Goal: Transaction & Acquisition: Purchase product/service

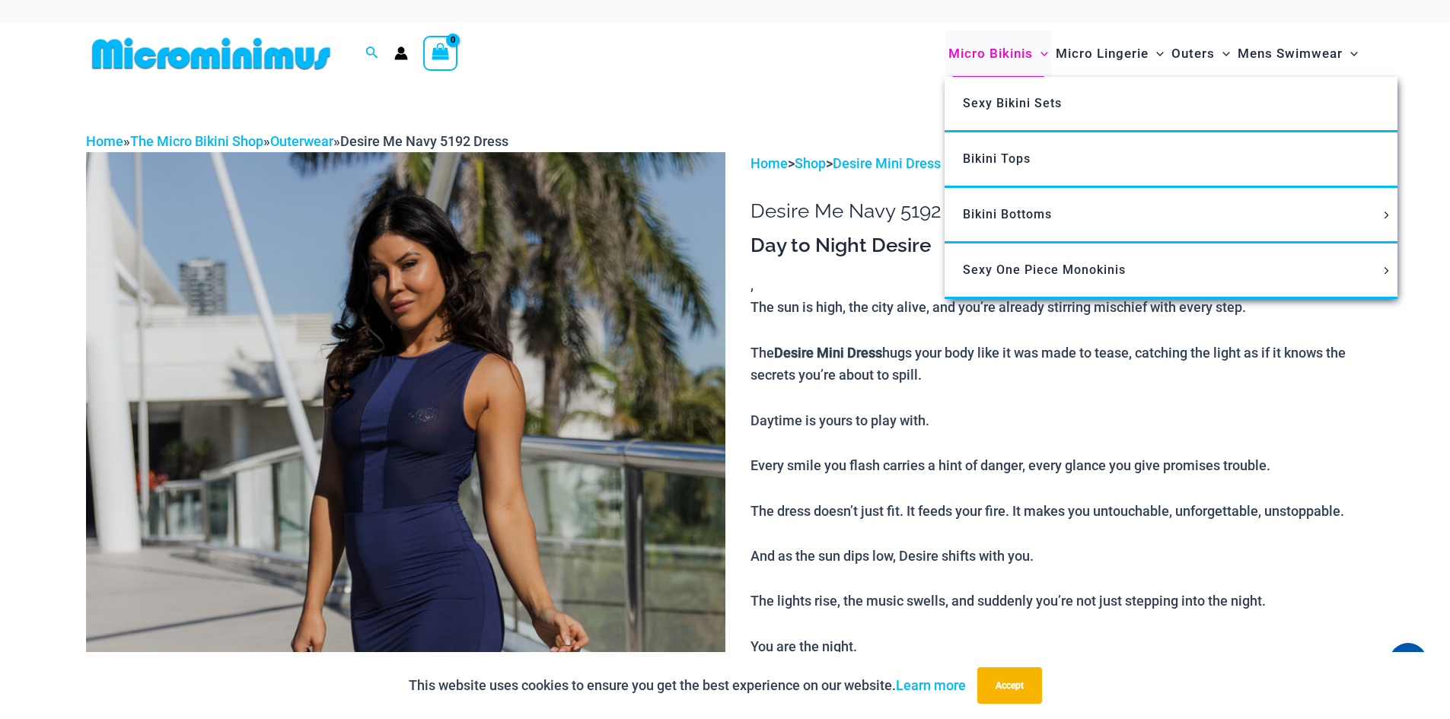
click at [1000, 54] on span "Micro Bikinis" at bounding box center [990, 53] width 84 height 39
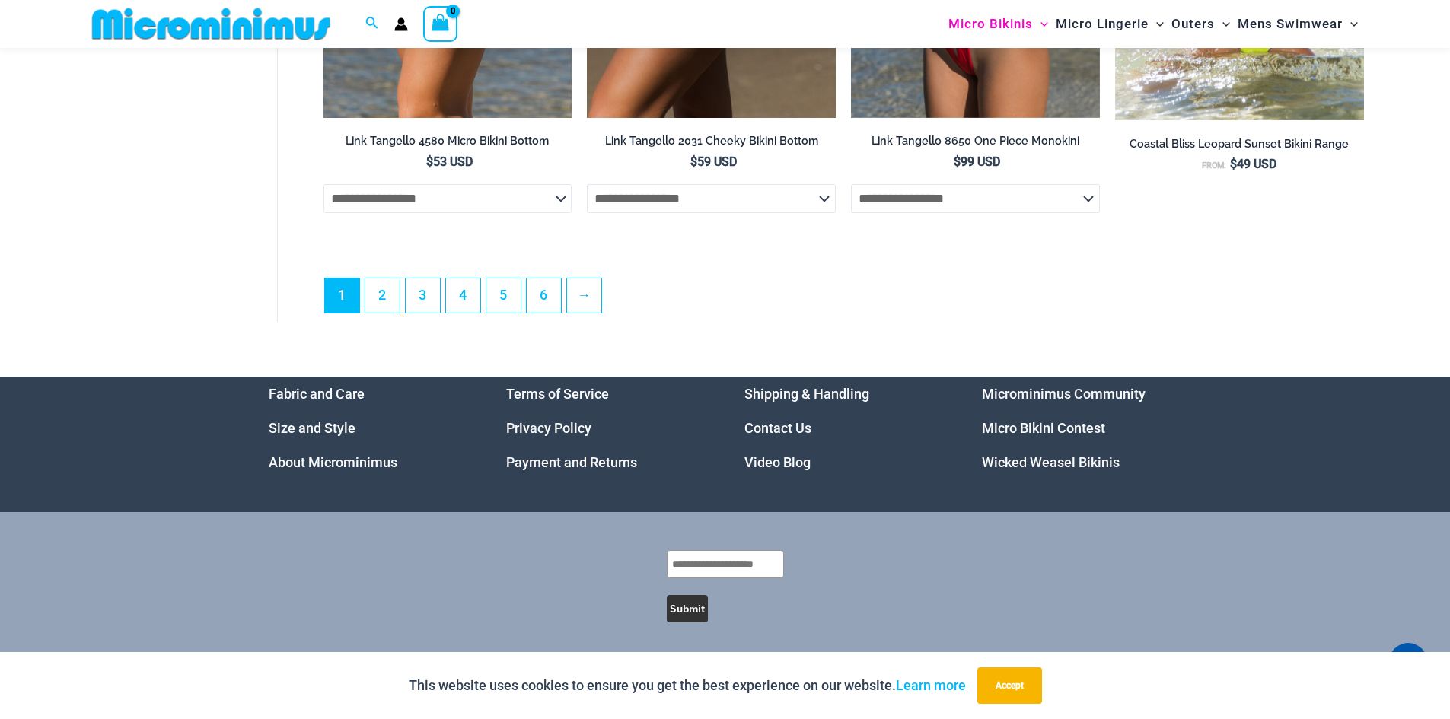
scroll to position [4401, 0]
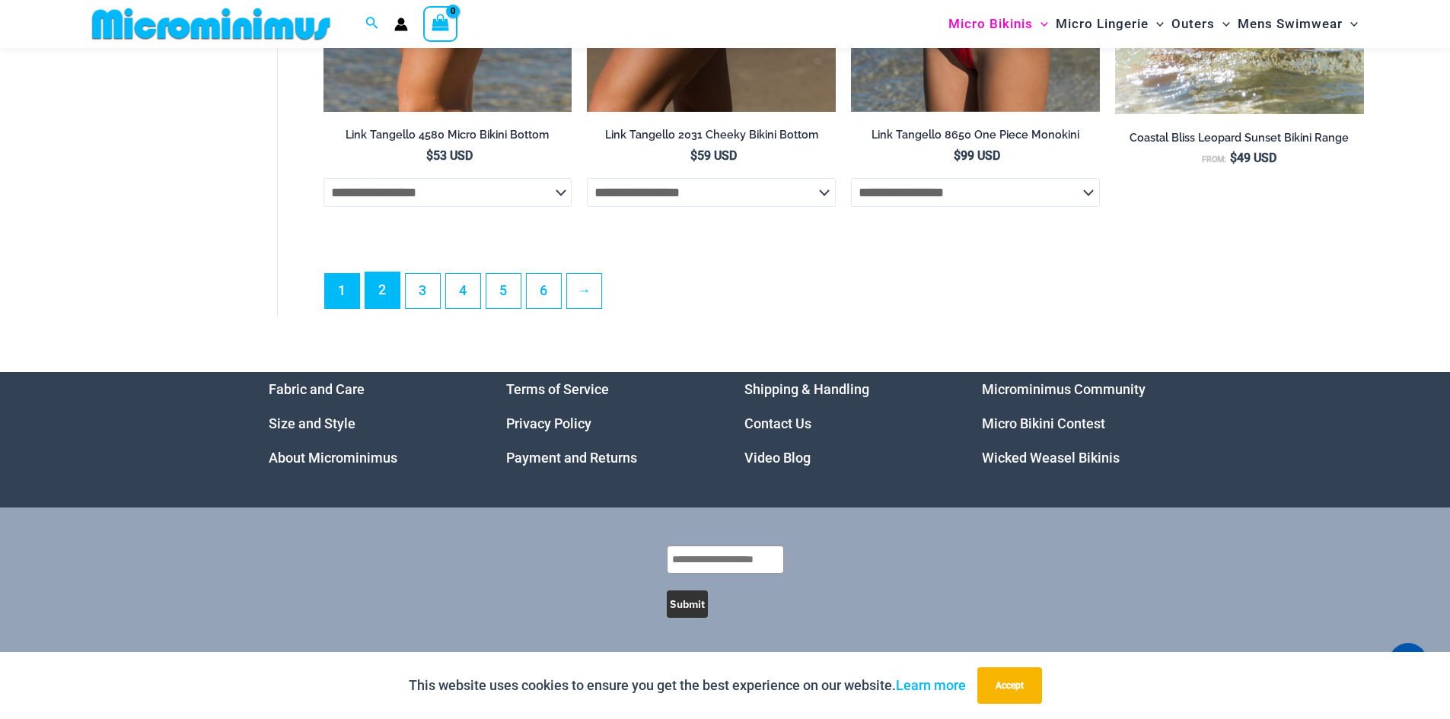
click at [389, 298] on link "2" at bounding box center [382, 290] width 34 height 36
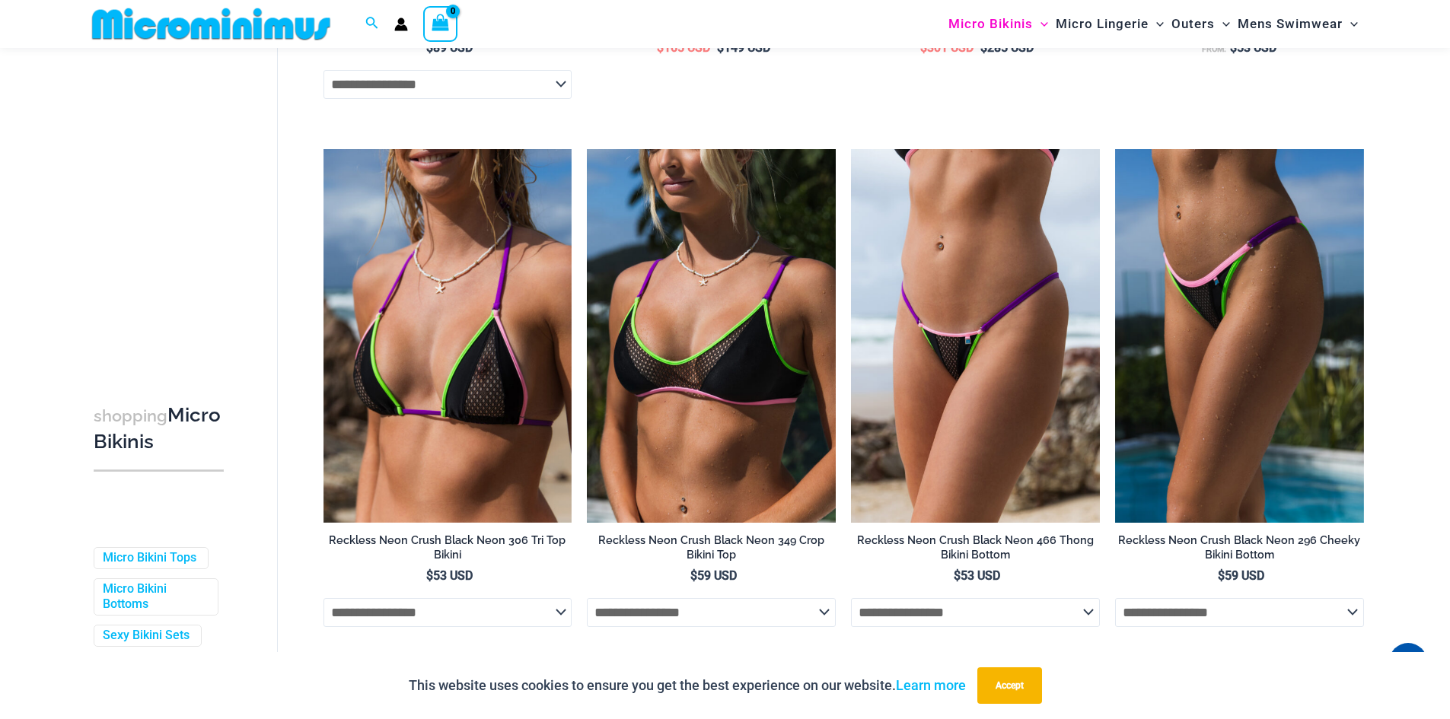
scroll to position [2119, 0]
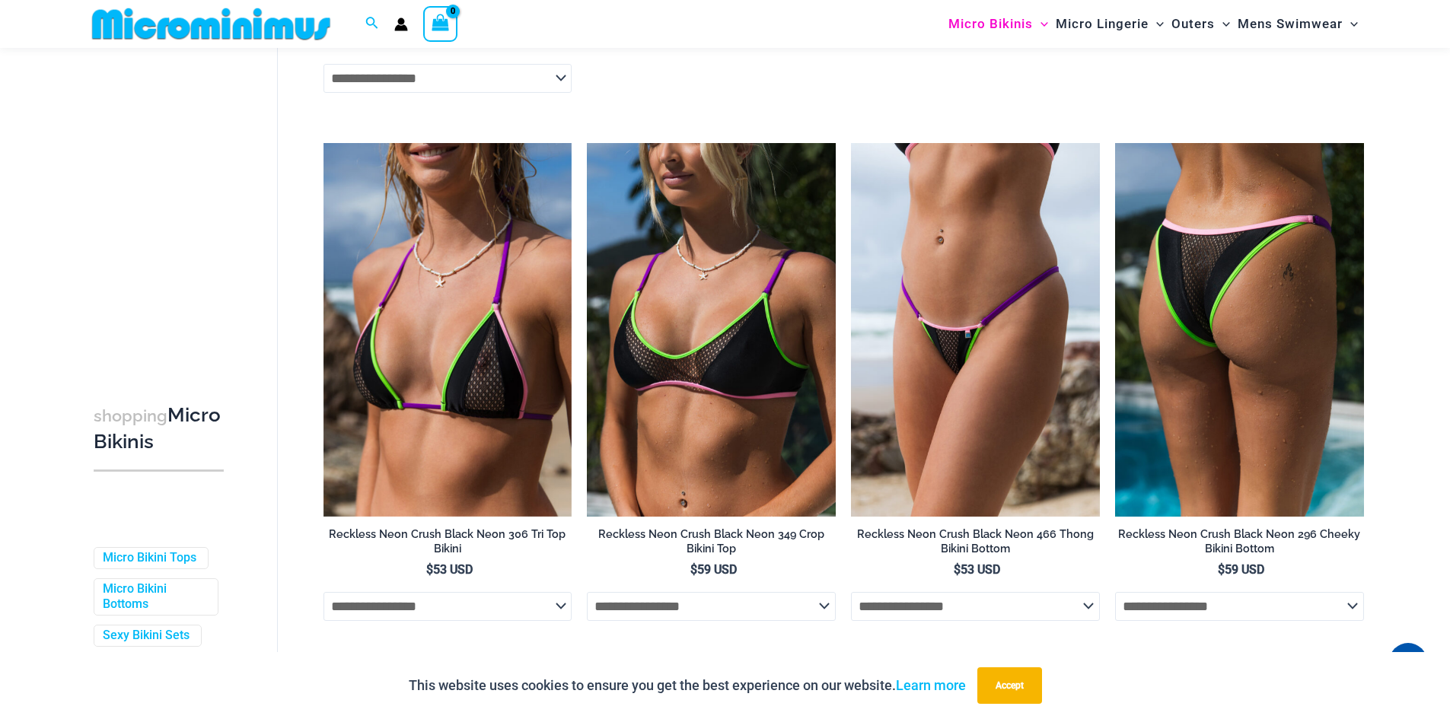
click at [1182, 403] on img at bounding box center [1239, 329] width 249 height 373
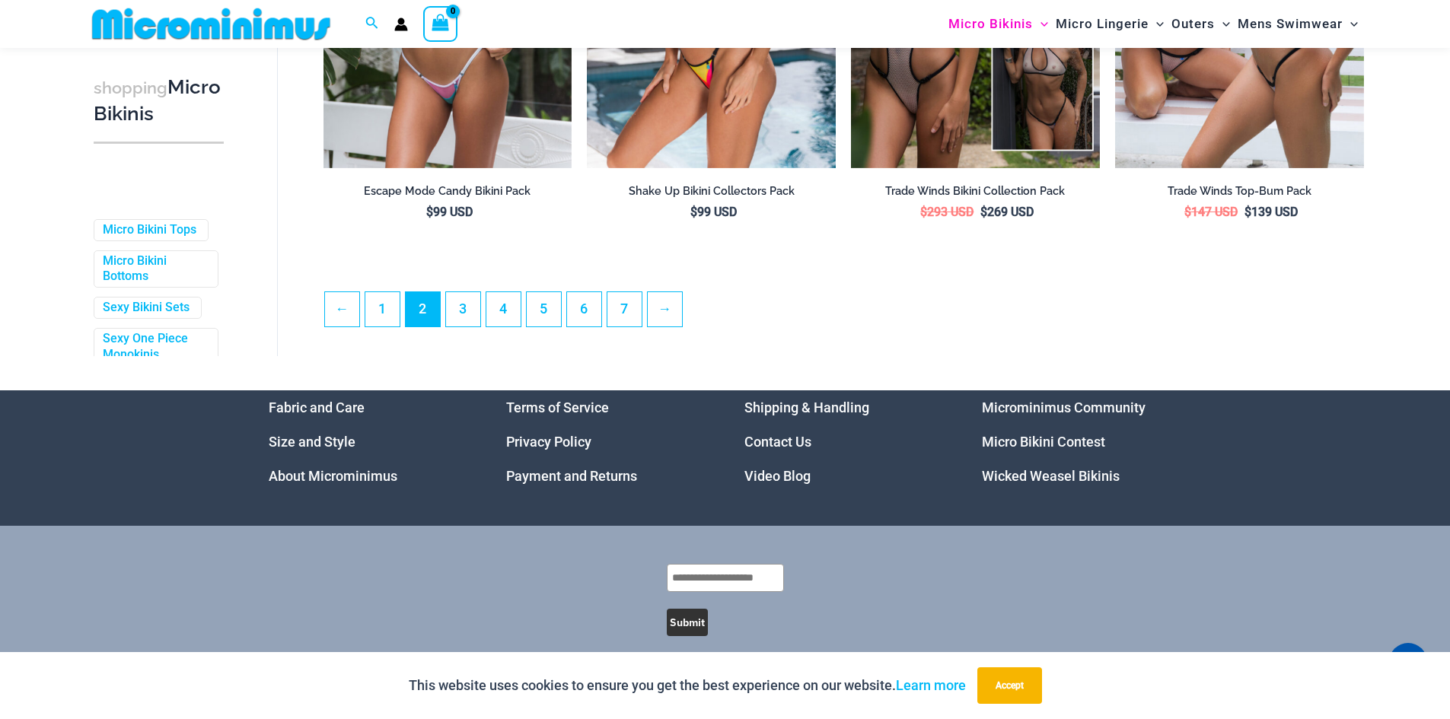
scroll to position [4079, 0]
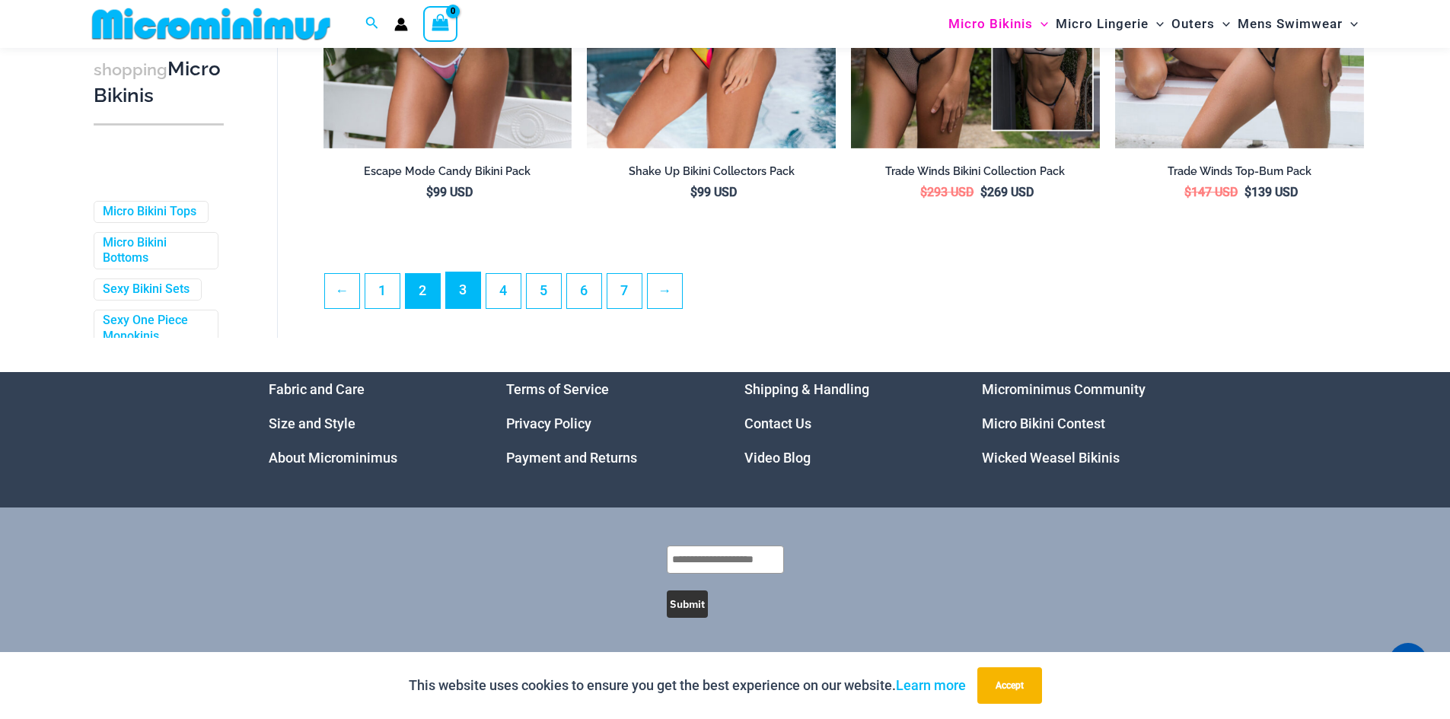
click at [460, 287] on link "3" at bounding box center [463, 290] width 34 height 36
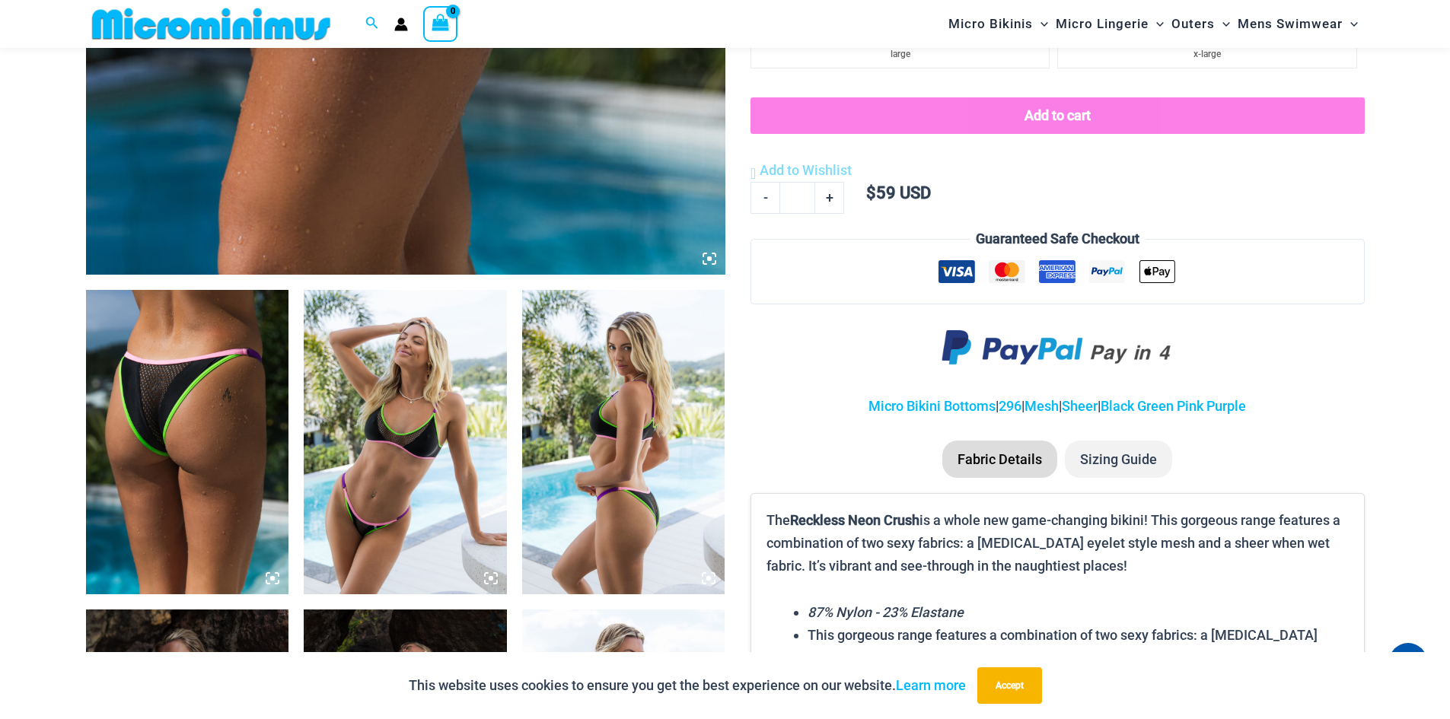
scroll to position [824, 0]
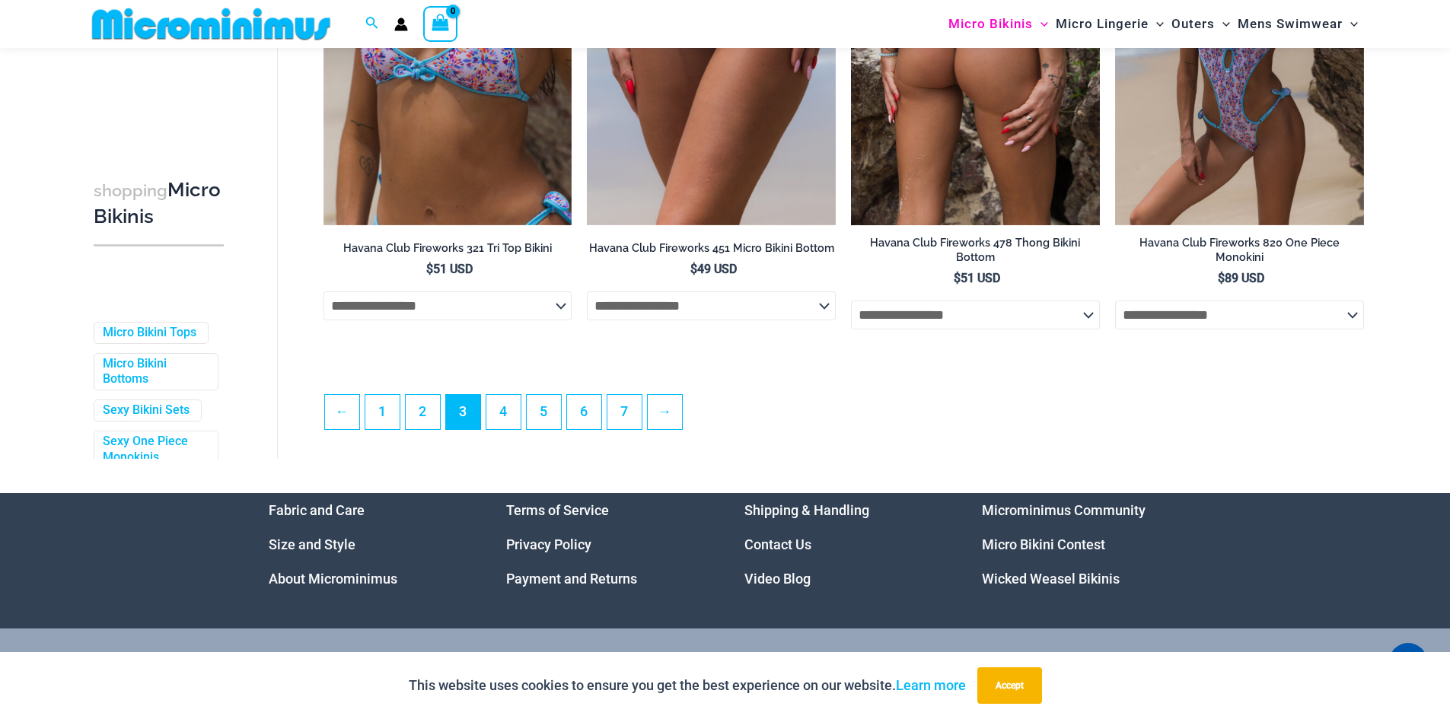
scroll to position [4027, 0]
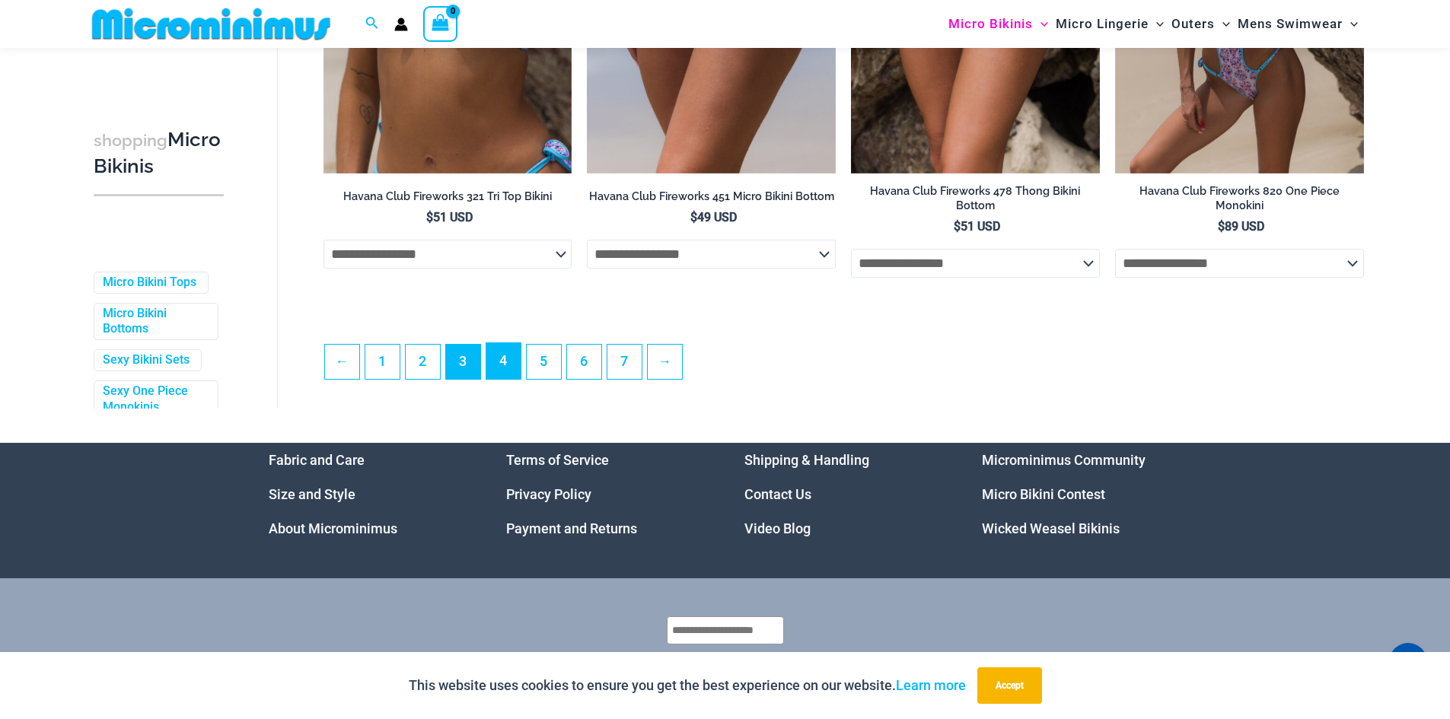
click at [500, 355] on link "4" at bounding box center [503, 361] width 34 height 36
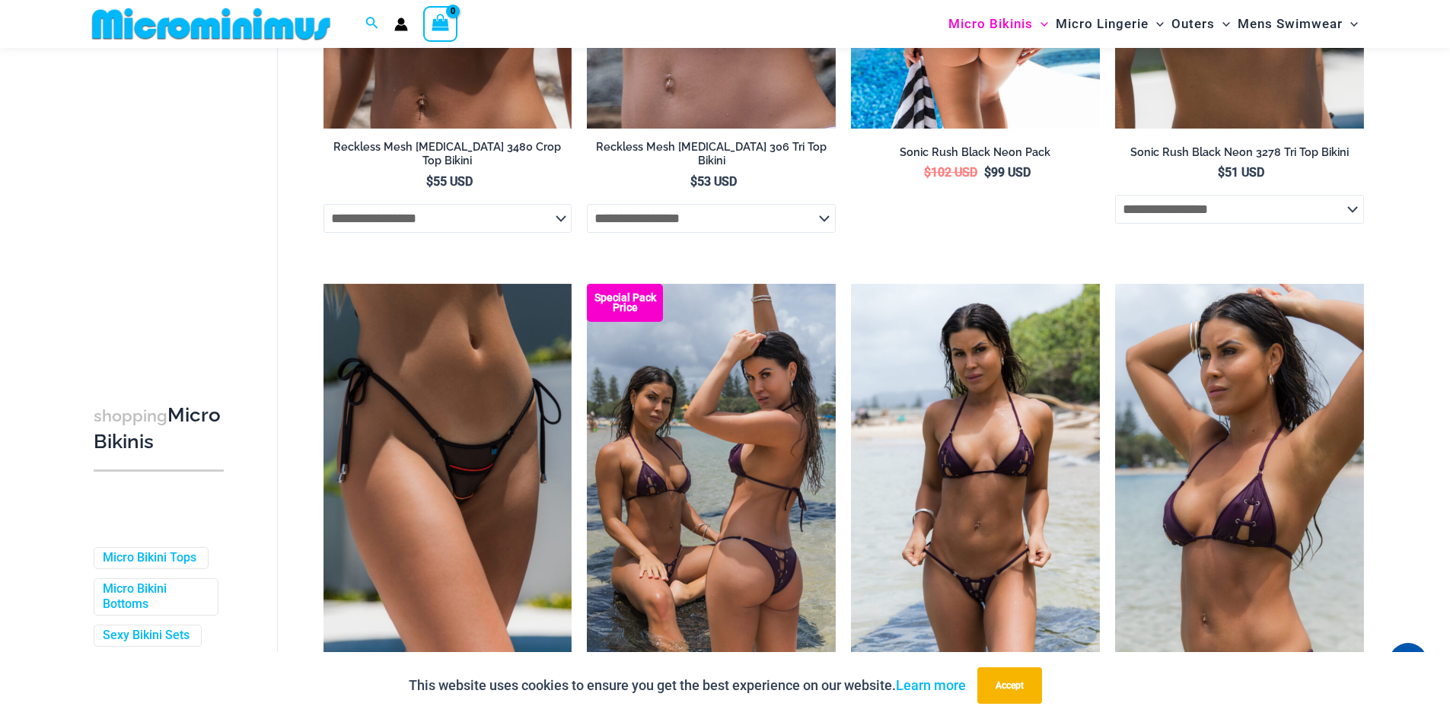
scroll to position [1053, 0]
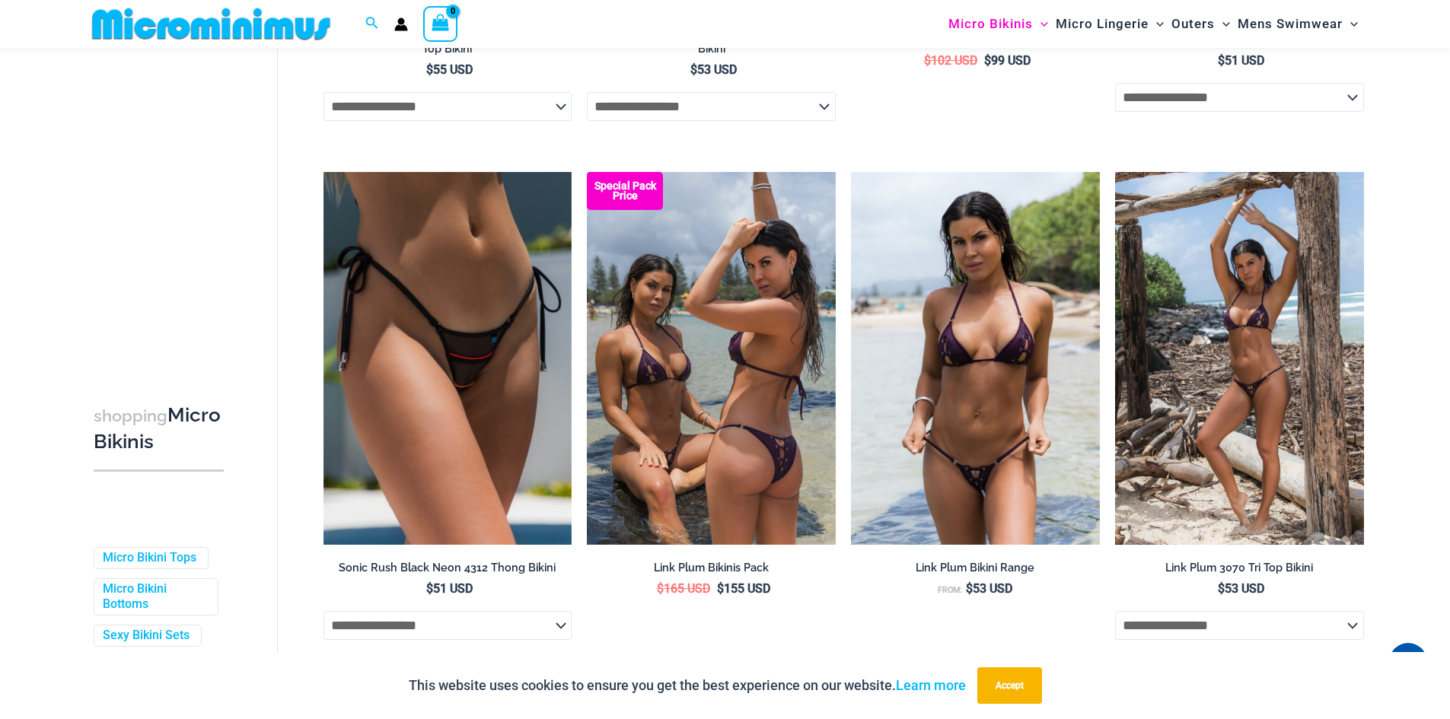
click at [1174, 456] on img at bounding box center [1239, 358] width 249 height 373
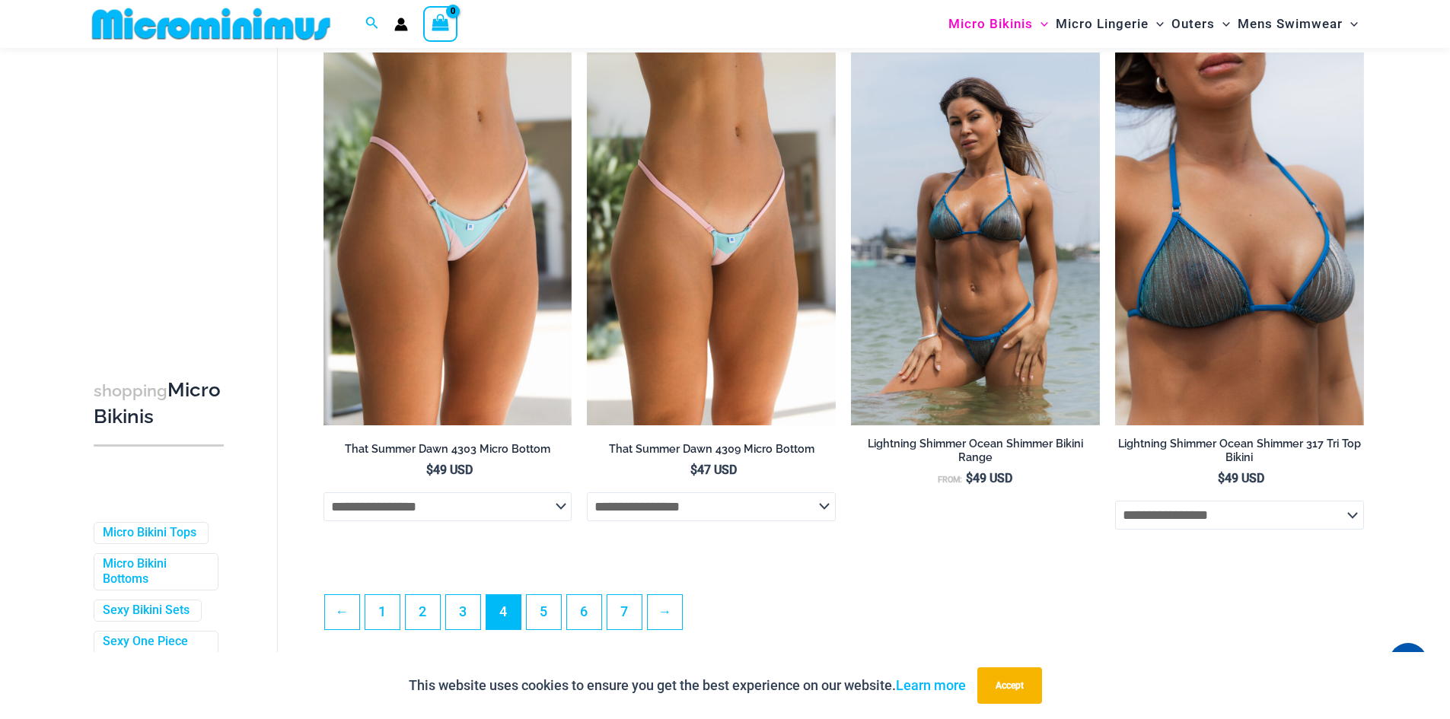
scroll to position [3944, 0]
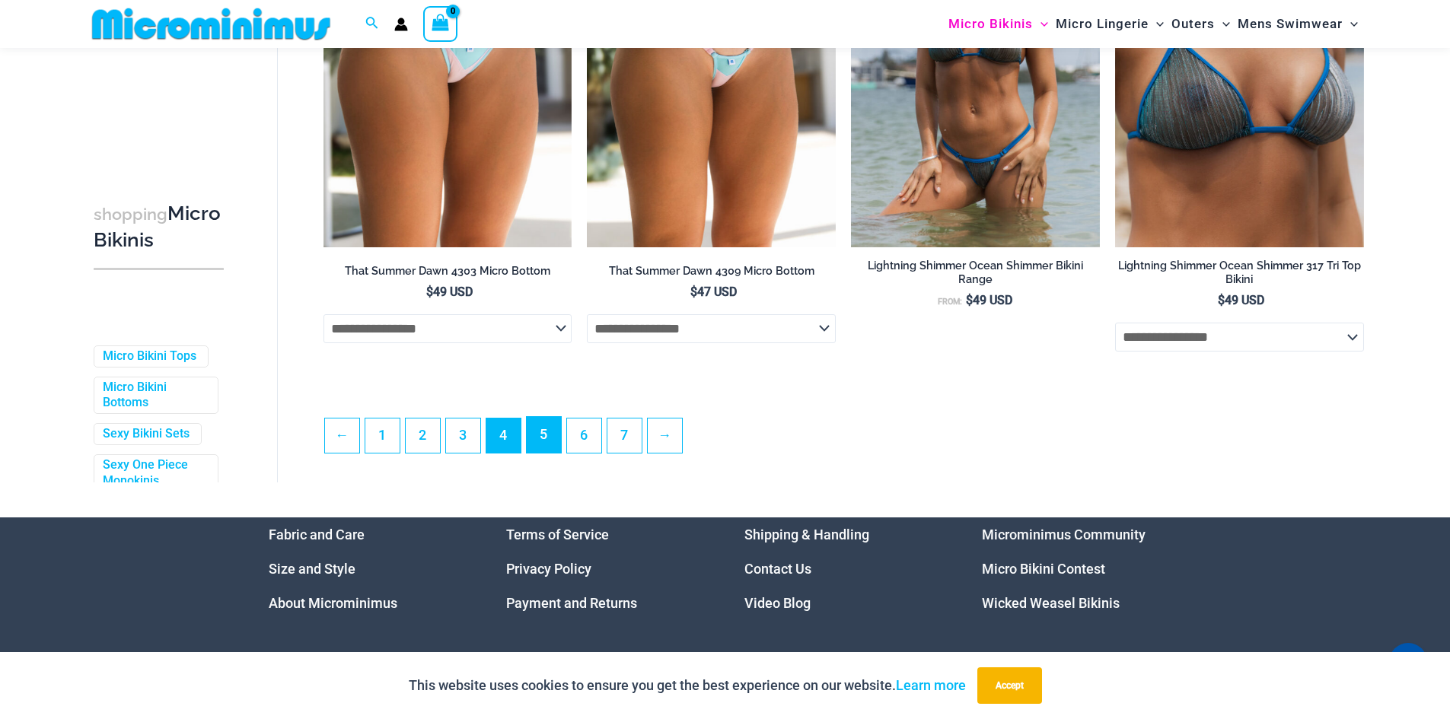
click at [552, 453] on link "5" at bounding box center [544, 435] width 34 height 36
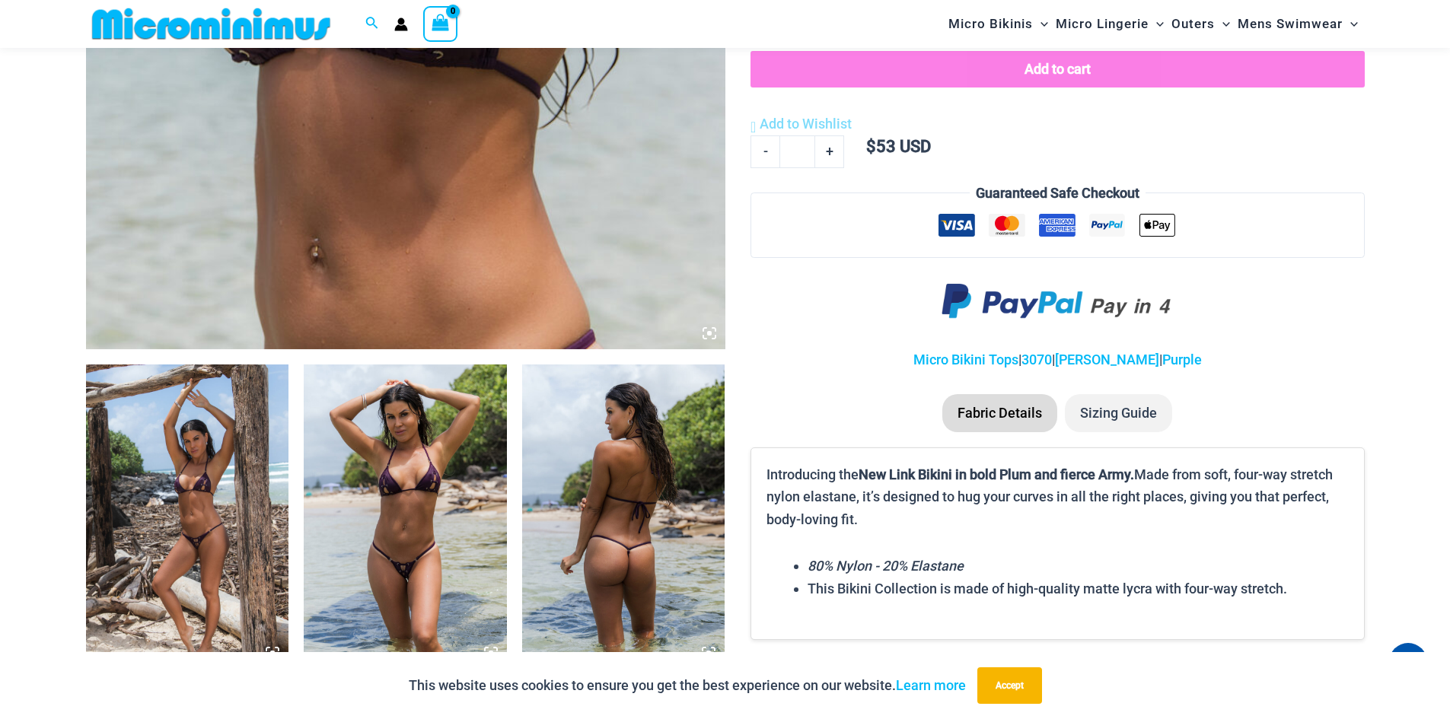
scroll to position [749, 0]
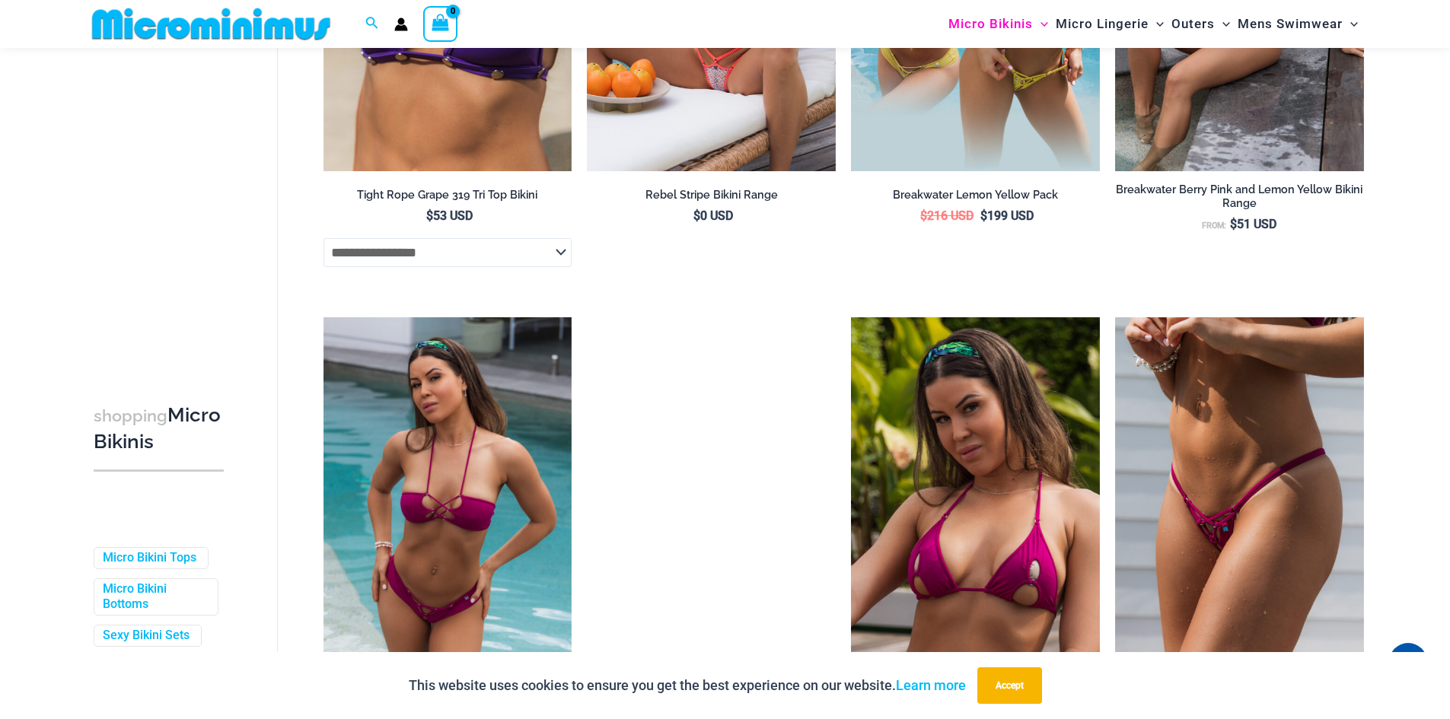
scroll to position [2499, 0]
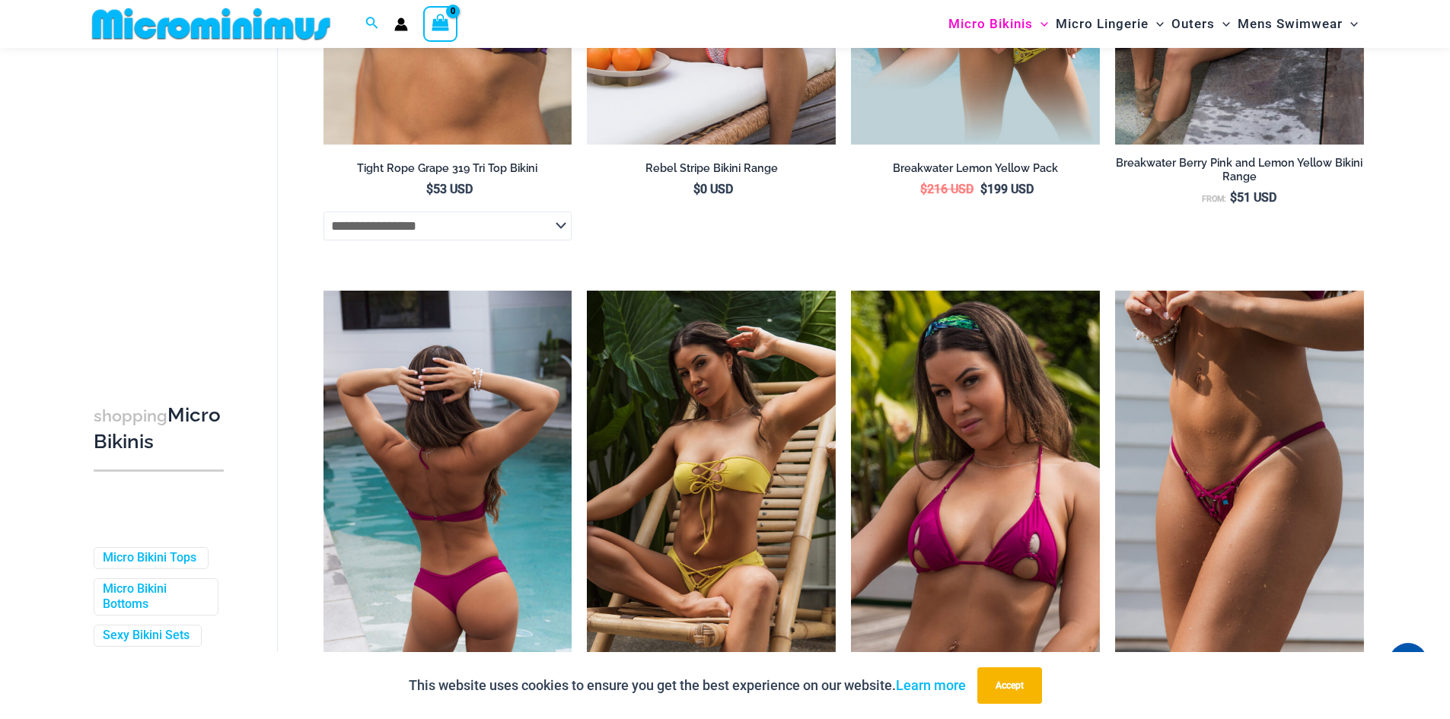
click at [495, 499] on img at bounding box center [447, 477] width 249 height 373
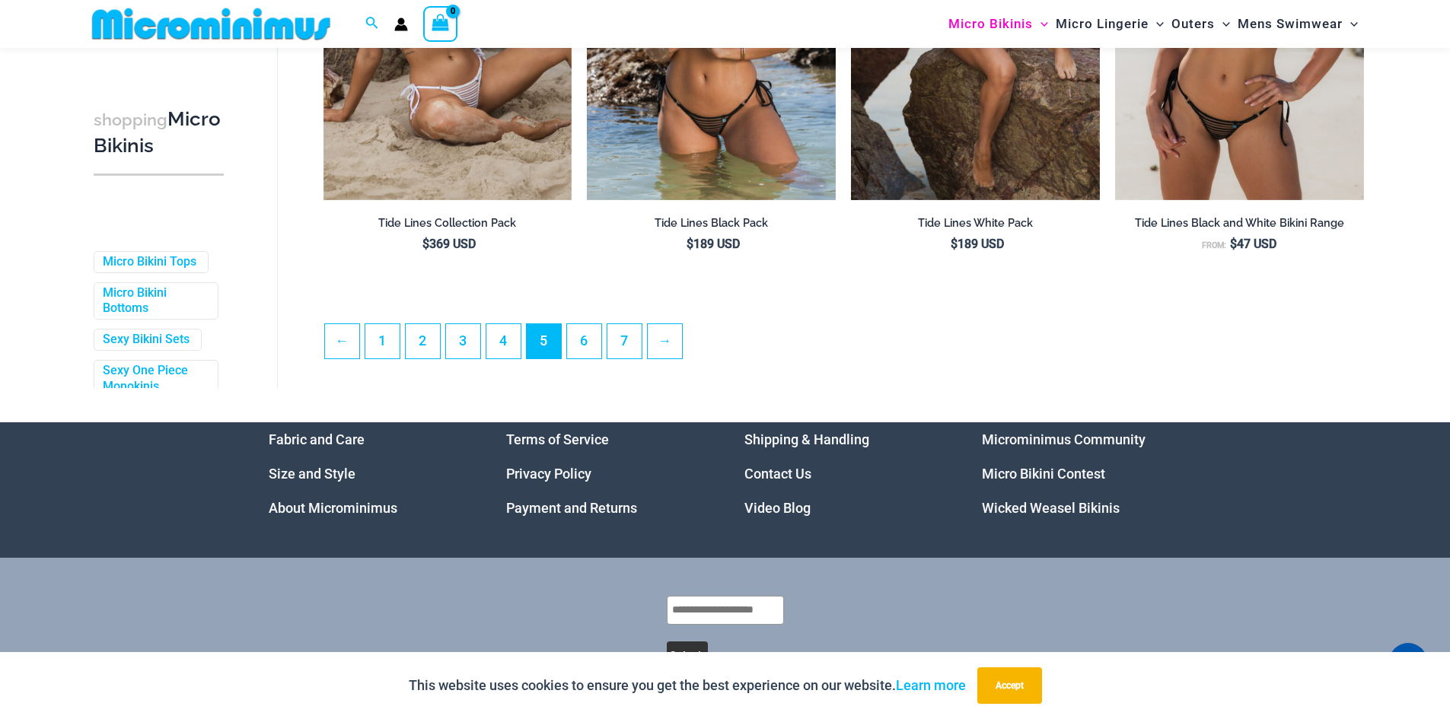
scroll to position [4021, 0]
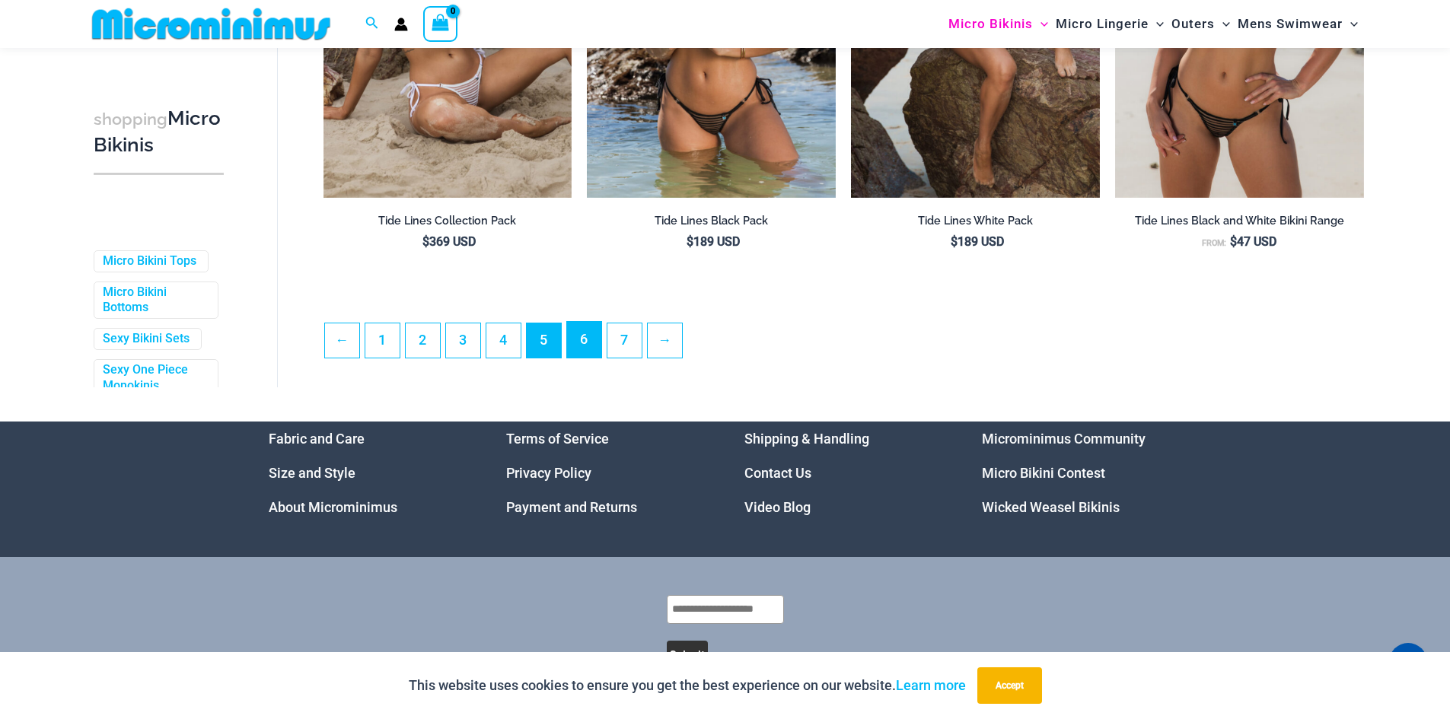
click at [587, 342] on link "6" at bounding box center [584, 340] width 34 height 36
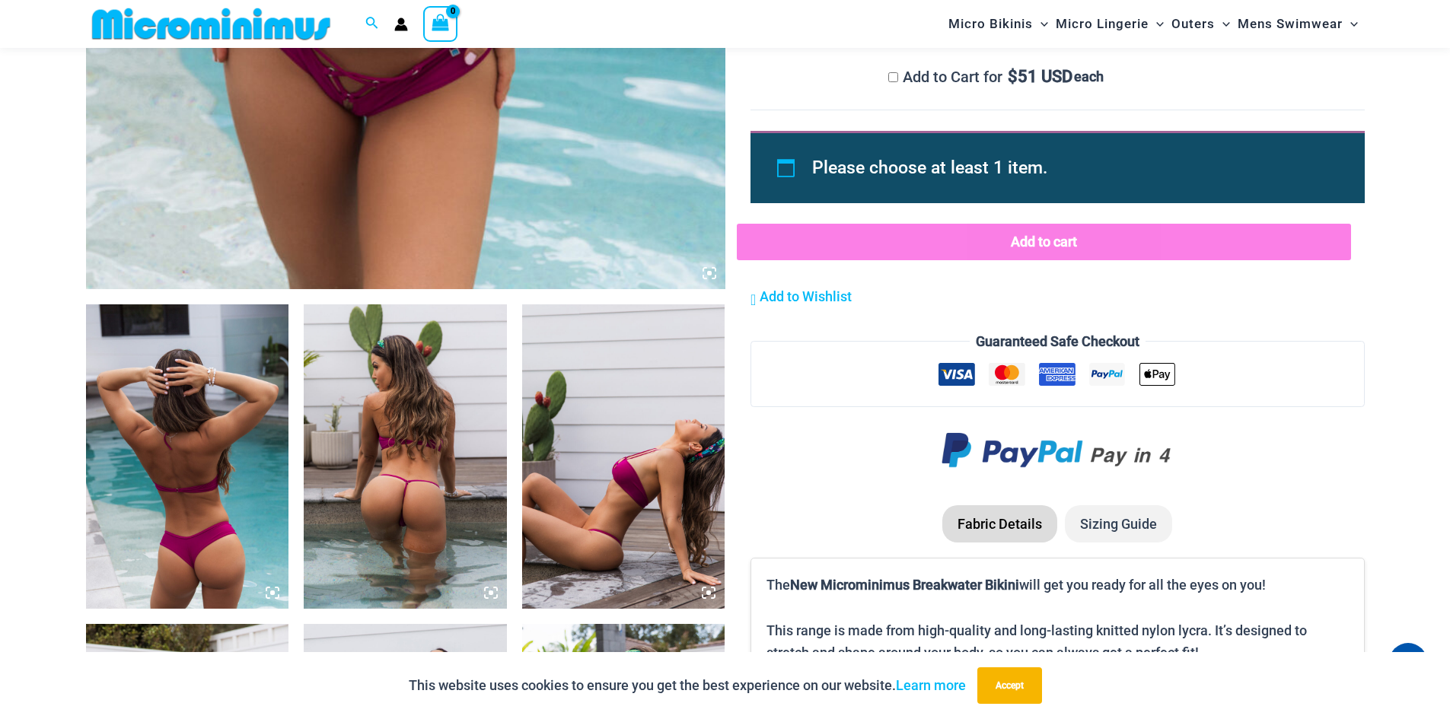
scroll to position [834, 0]
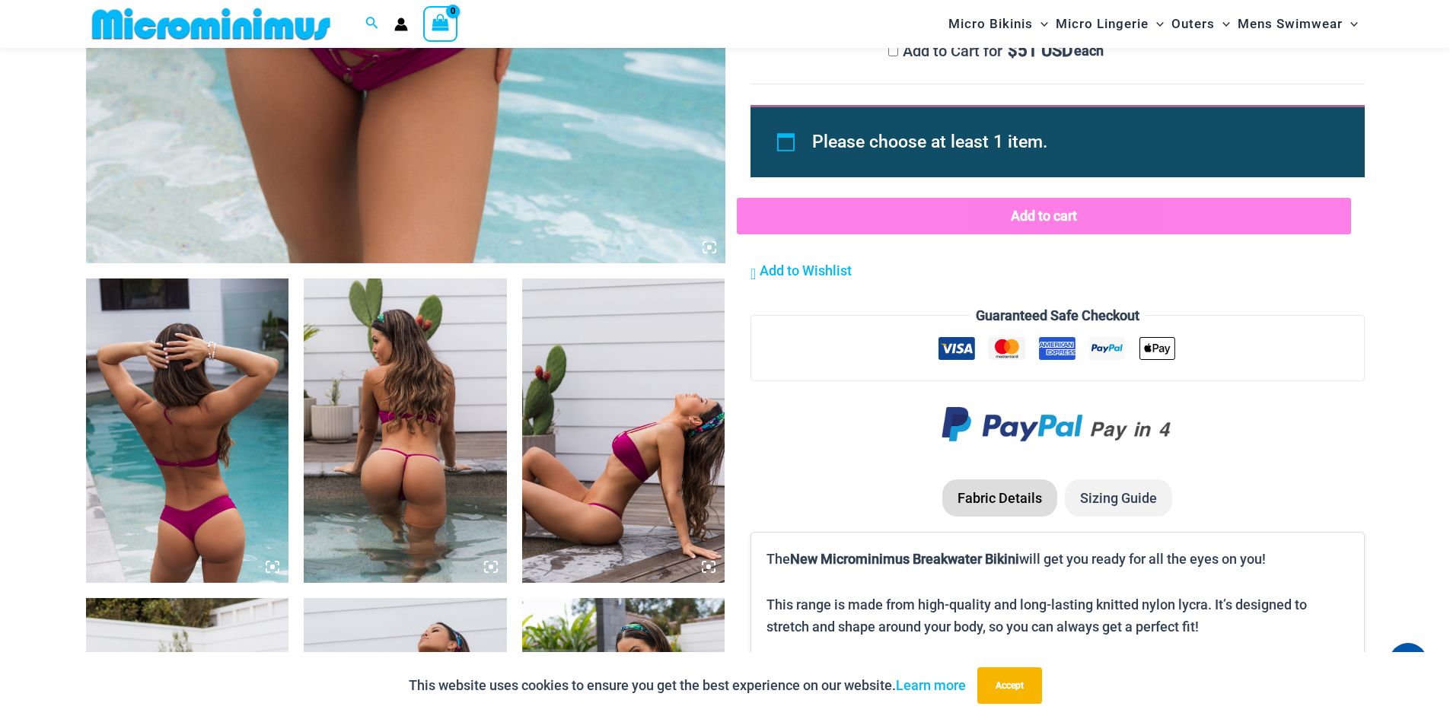
click at [229, 490] on img at bounding box center [187, 431] width 203 height 304
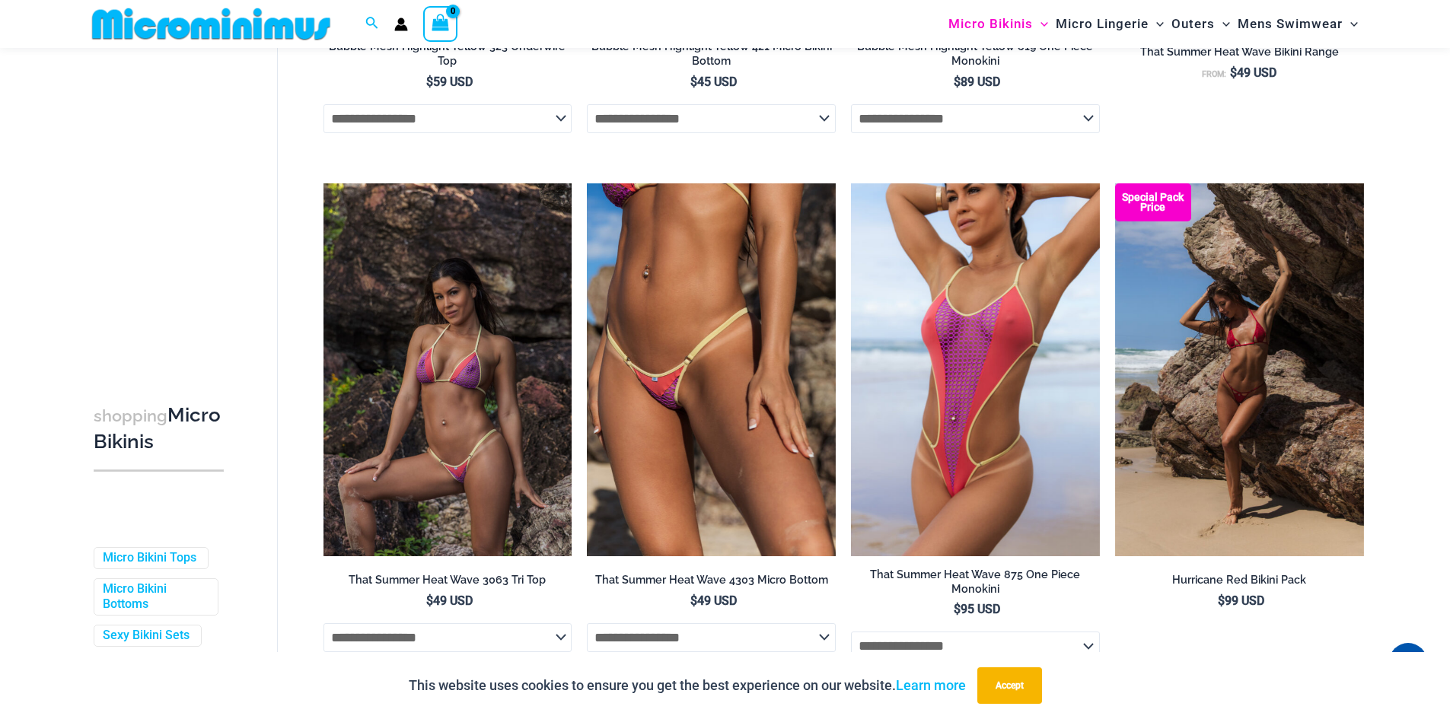
scroll to position [3720, 0]
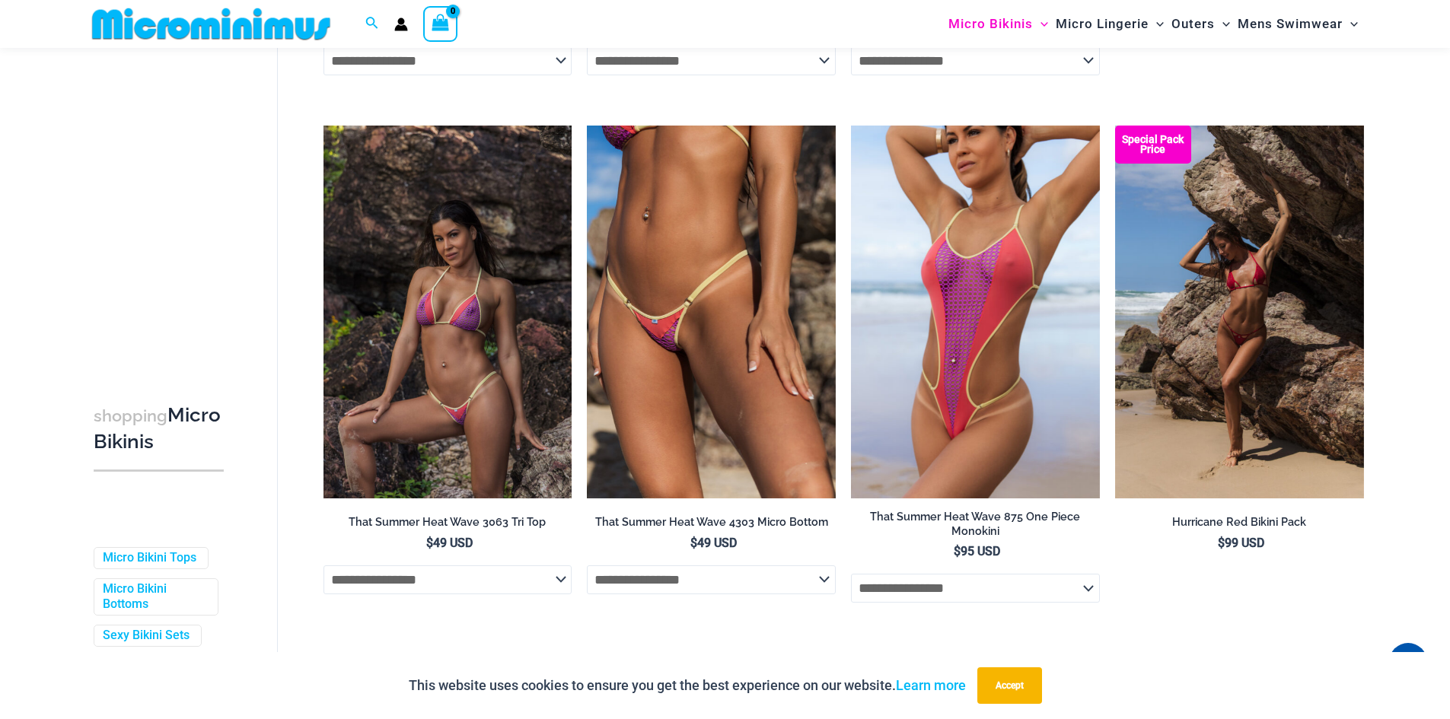
click at [460, 398] on img at bounding box center [447, 312] width 249 height 373
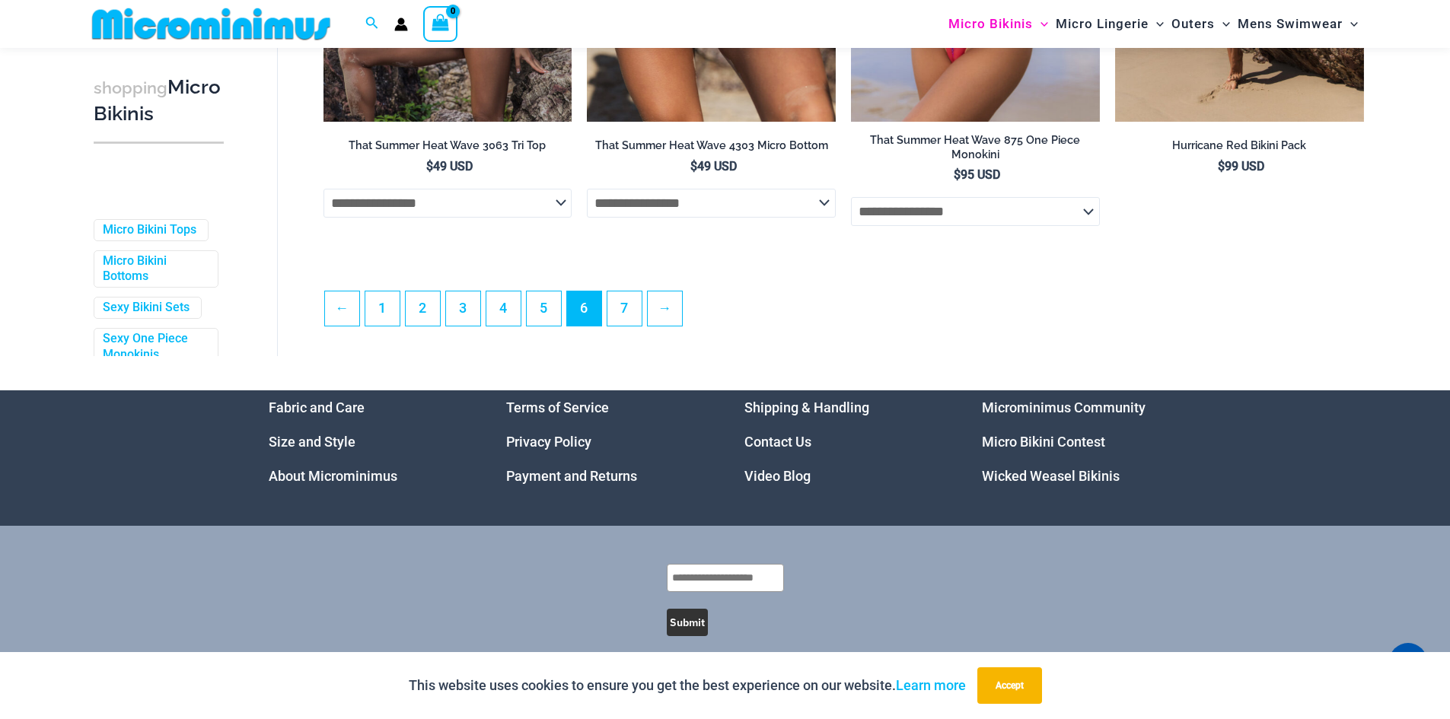
scroll to position [4100, 0]
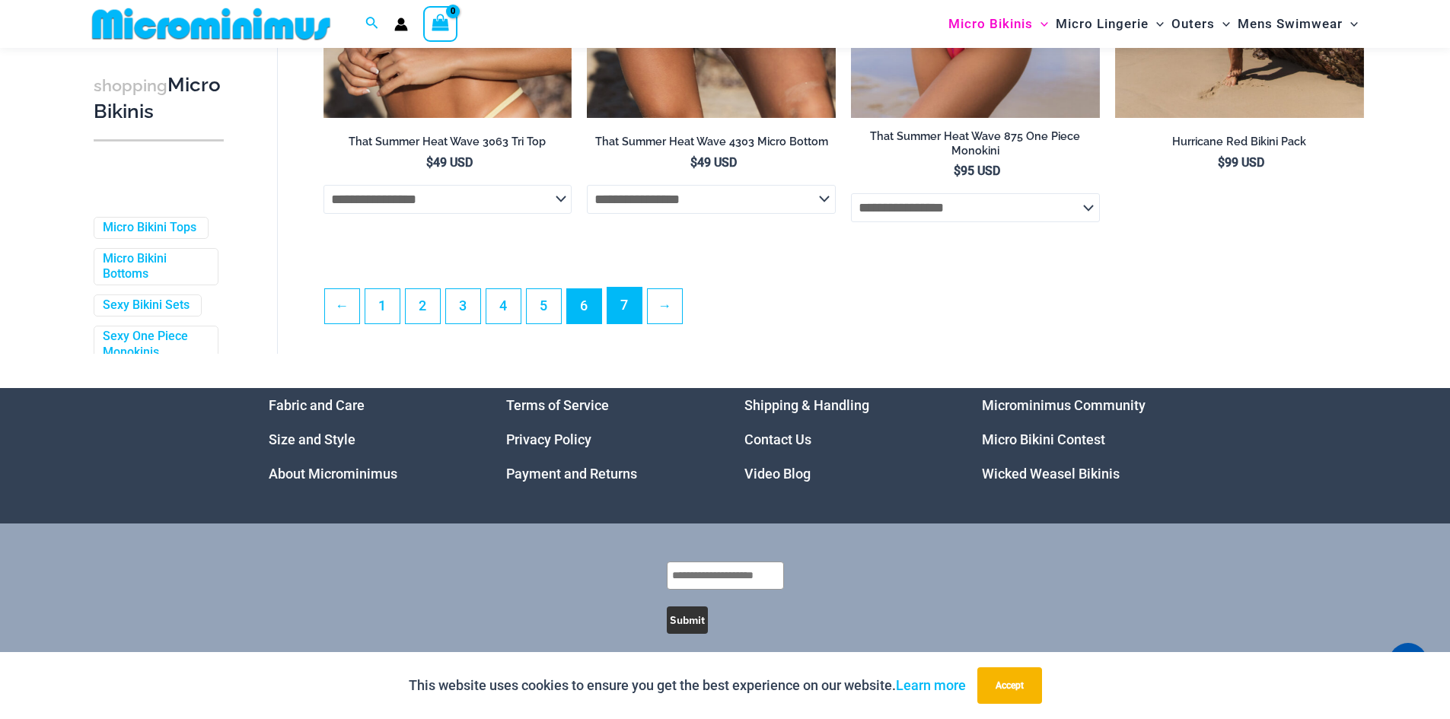
click at [619, 323] on link "7" at bounding box center [624, 306] width 34 height 36
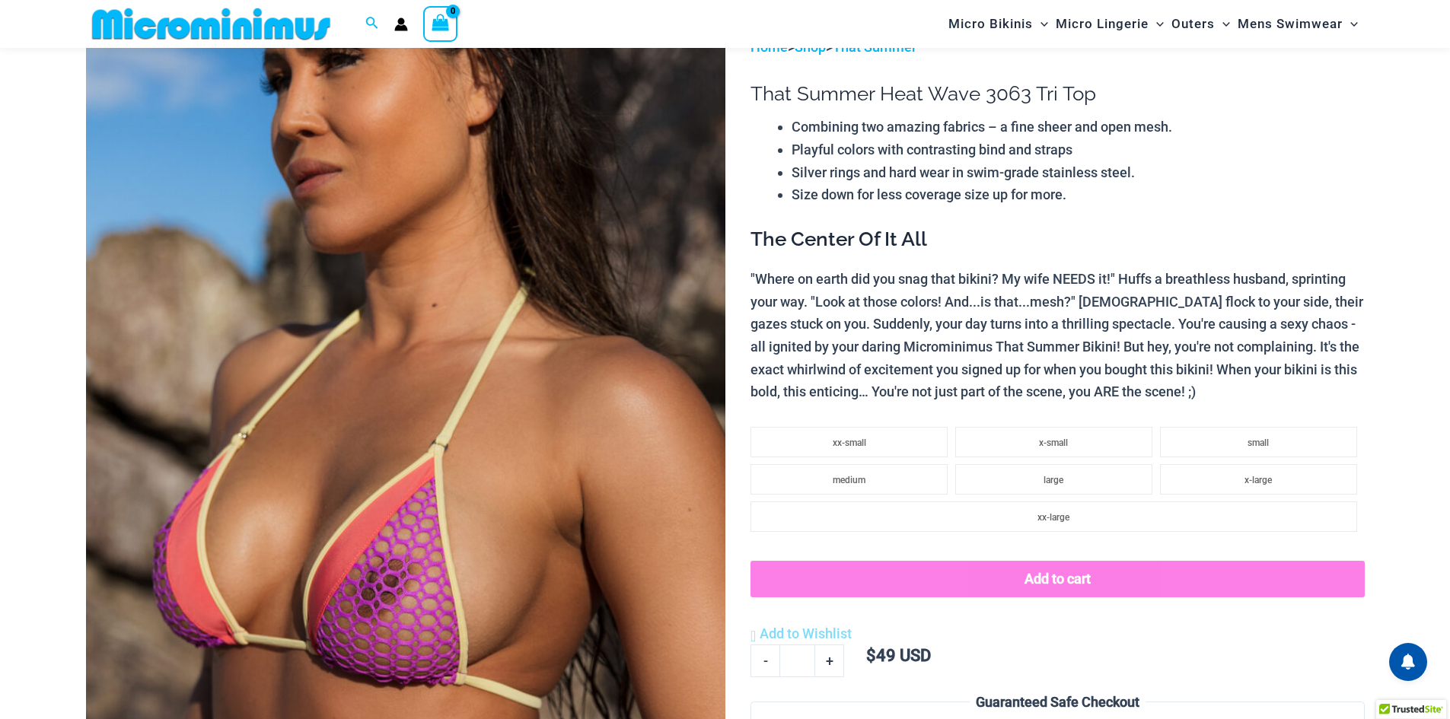
scroll to position [215, 0]
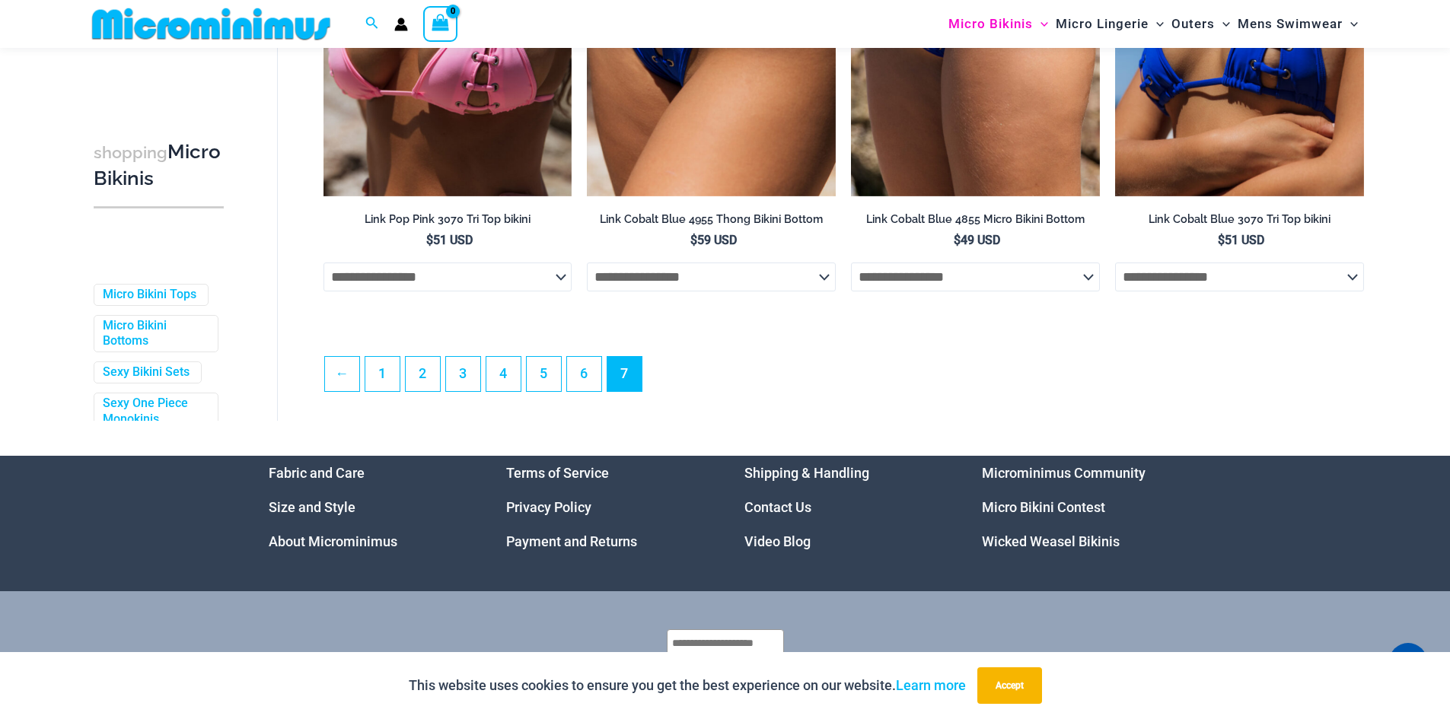
scroll to position [2515, 0]
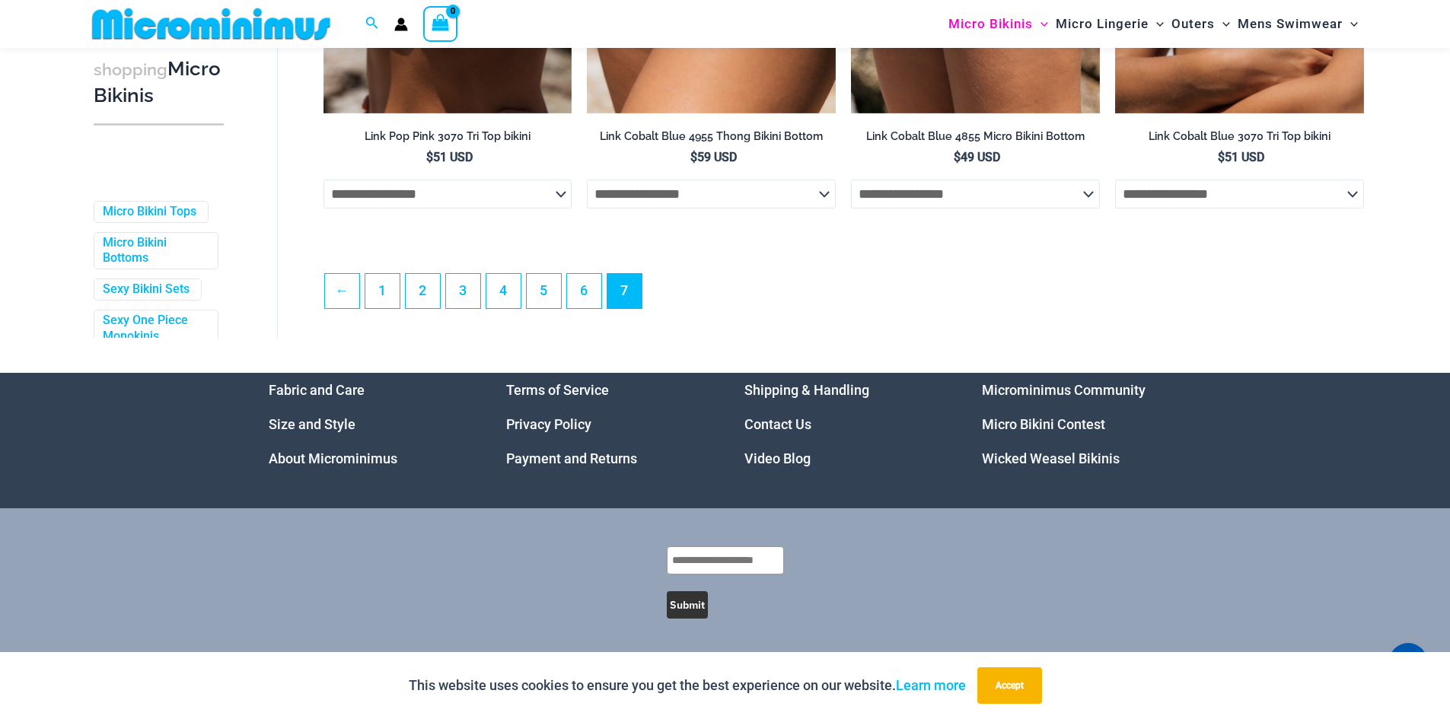
click at [1015, 421] on link "Micro Bikini Contest" at bounding box center [1043, 424] width 123 height 16
